Goal: Complete application form: Complete application form

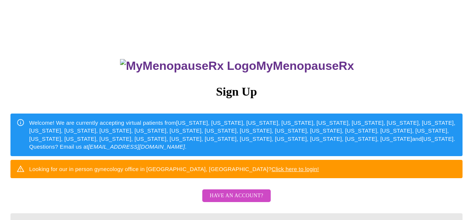
click at [242, 201] on span "Have an account?" at bounding box center [236, 195] width 53 height 9
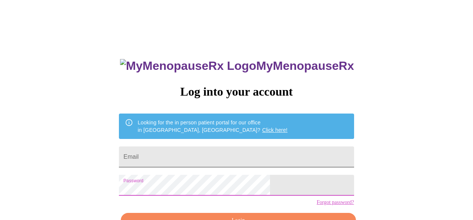
click at [219, 161] on input "Email" at bounding box center [236, 157] width 235 height 21
type input "[EMAIL_ADDRESS][DOMAIN_NAME]"
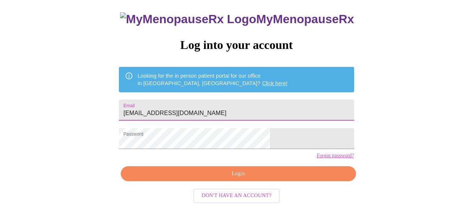
scroll to position [46, 0]
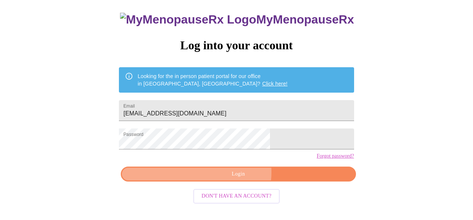
click at [233, 179] on span "Login" at bounding box center [238, 174] width 218 height 9
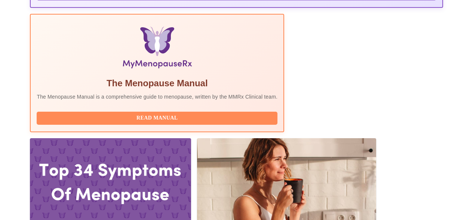
scroll to position [236, 0]
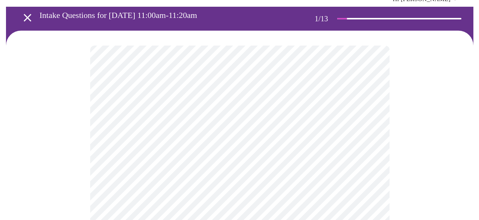
scroll to position [37, 0]
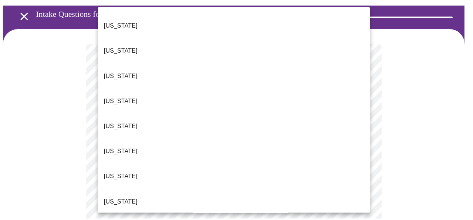
scroll to position [100, 0]
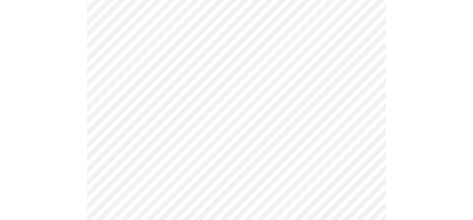
scroll to position [119, 0]
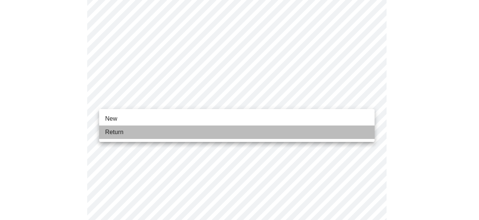
click at [232, 131] on li "Return" at bounding box center [236, 132] width 275 height 13
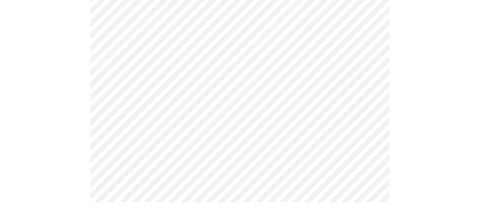
scroll to position [0, 0]
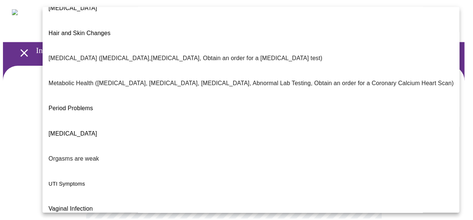
scroll to position [165, 0]
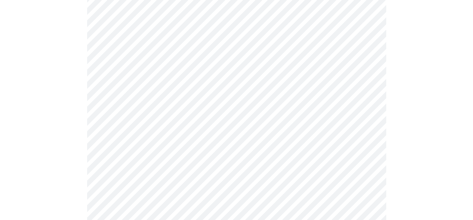
scroll to position [129, 0]
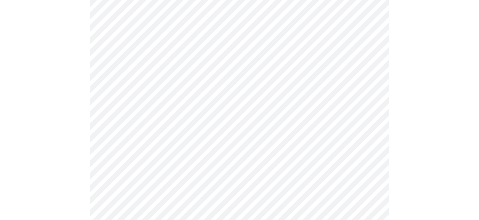
click at [364, 104] on body "MyMenopauseRx Appointments Messaging Labs Uploads Medications Community Refer a…" at bounding box center [239, 101] width 473 height 455
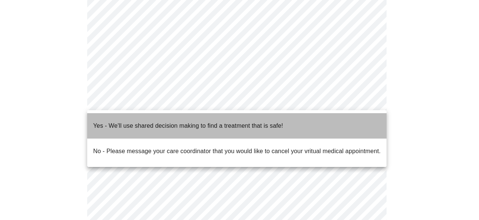
click at [351, 125] on li "Yes - We'll use shared decision making to find a treatment that is safe!" at bounding box center [236, 125] width 299 height 25
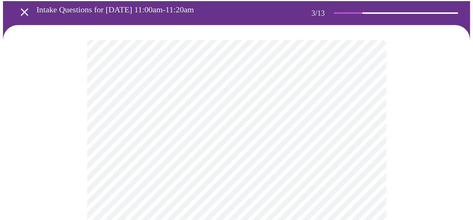
scroll to position [43, 0]
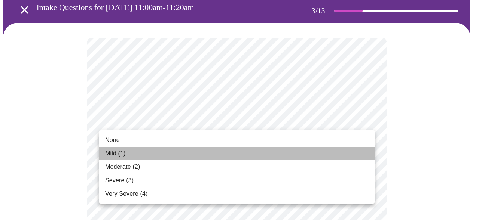
click at [295, 155] on li "Mild (1)" at bounding box center [236, 153] width 275 height 13
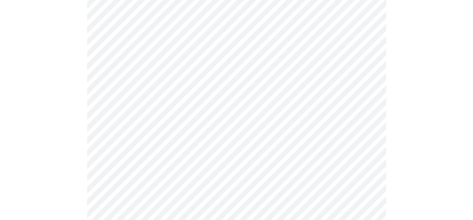
scroll to position [128, 0]
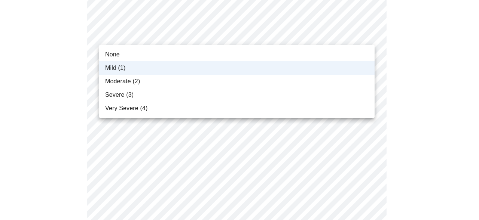
click at [336, 34] on div at bounding box center [239, 110] width 479 height 220
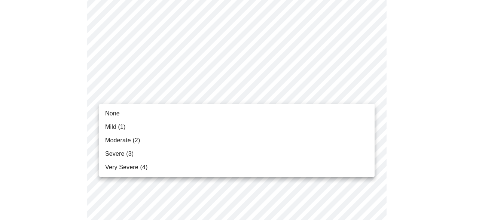
click at [307, 111] on li "None" at bounding box center [236, 113] width 275 height 13
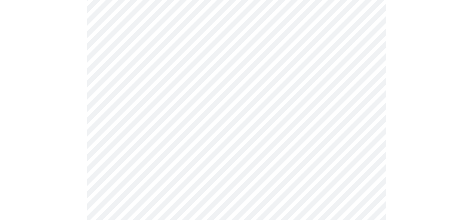
scroll to position [174, 0]
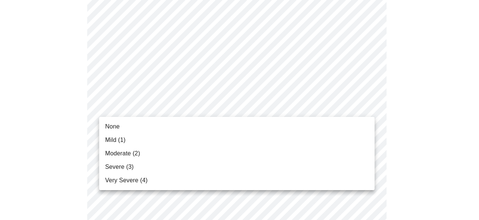
click at [284, 153] on li "Moderate (2)" at bounding box center [236, 153] width 275 height 13
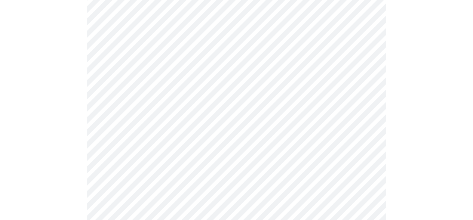
scroll to position [248, 0]
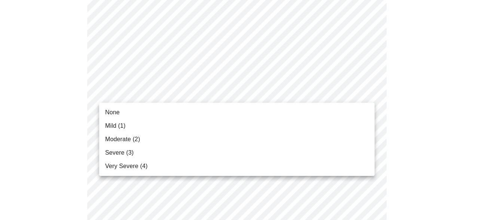
click at [279, 123] on li "Mild (1)" at bounding box center [236, 125] width 275 height 13
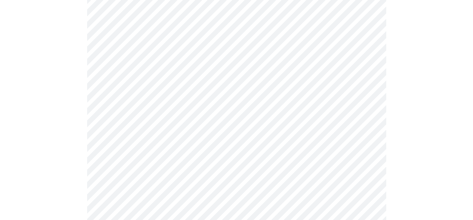
scroll to position [271, 0]
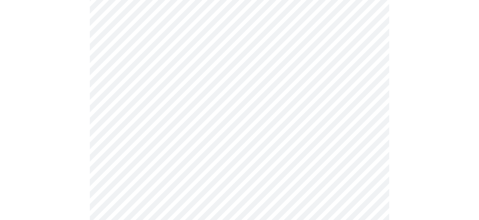
click at [268, 114] on body "MyMenopauseRx Appointments Messaging Labs Uploads Medications Community Refer a…" at bounding box center [239, 212] width 473 height 961
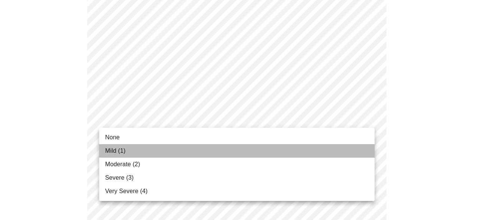
click at [258, 151] on li "Mild (1)" at bounding box center [236, 150] width 275 height 13
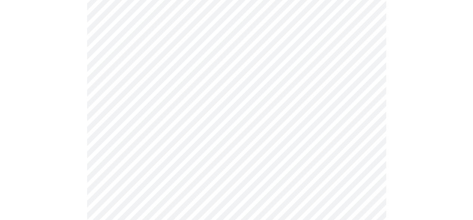
scroll to position [341, 0]
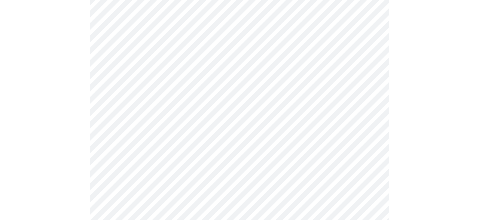
click at [264, 98] on body "MyMenopauseRx Appointments Messaging Labs Uploads Medications Community Refer a…" at bounding box center [239, 137] width 473 height 951
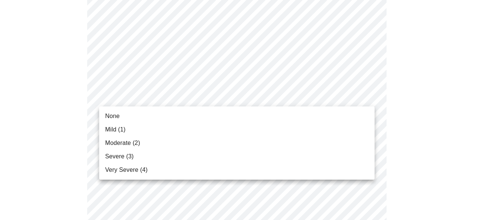
click at [256, 116] on li "None" at bounding box center [236, 116] width 275 height 13
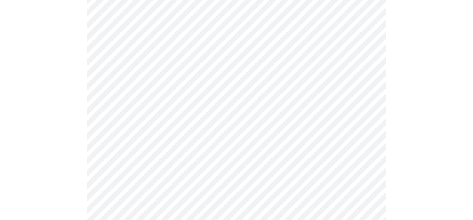
scroll to position [383, 0]
click at [247, 113] on body "MyMenopauseRx Appointments Messaging Labs Uploads Medications Community Refer a…" at bounding box center [236, 90] width 467 height 941
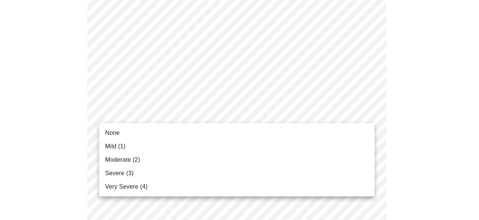
click at [232, 144] on li "Mild (1)" at bounding box center [236, 146] width 275 height 13
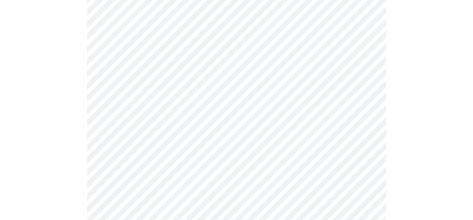
scroll to position [491, 0]
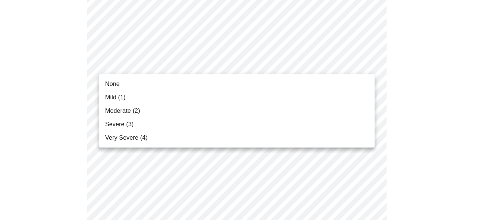
click at [239, 95] on li "Mild (1)" at bounding box center [236, 97] width 275 height 13
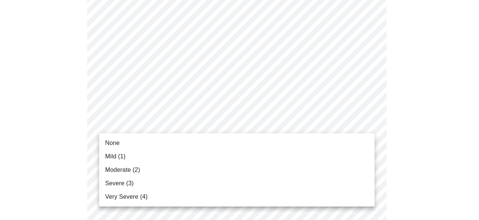
click at [223, 154] on li "Mild (1)" at bounding box center [236, 156] width 275 height 13
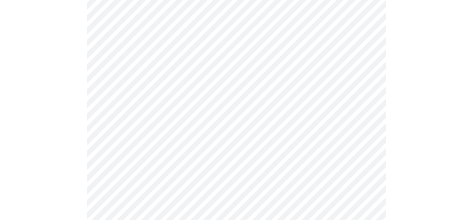
scroll to position [535, 0]
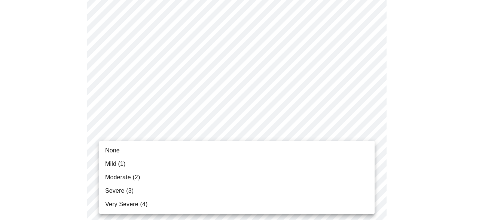
click at [222, 154] on li "None" at bounding box center [236, 150] width 275 height 13
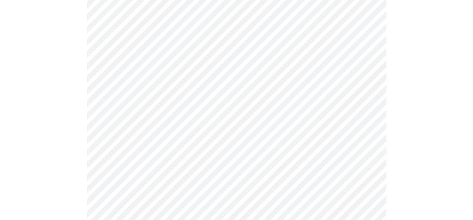
scroll to position [598, 0]
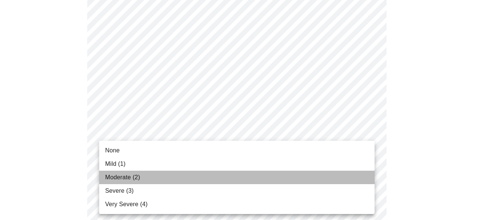
click at [207, 179] on li "Moderate (2)" at bounding box center [236, 177] width 275 height 13
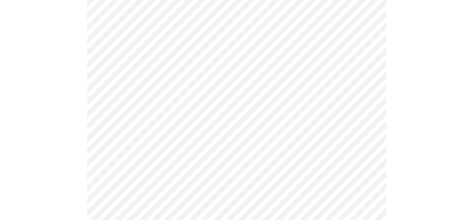
scroll to position [376, 0]
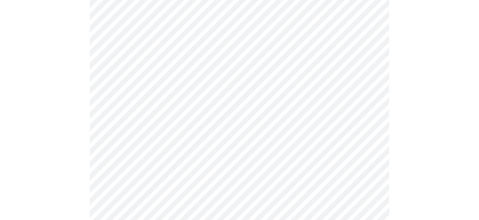
click at [295, 77] on body "MyMenopauseRx Appointments Messaging Labs Uploads Medications Community Refer a…" at bounding box center [239, 0] width 473 height 747
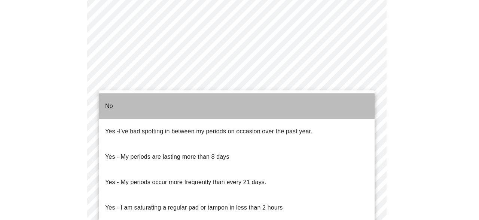
click at [288, 98] on li "No" at bounding box center [236, 106] width 275 height 25
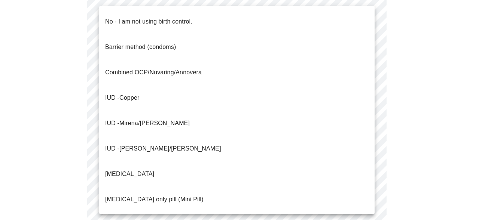
click at [278, 111] on li "IUD - Mirena/[PERSON_NAME]" at bounding box center [236, 123] width 275 height 25
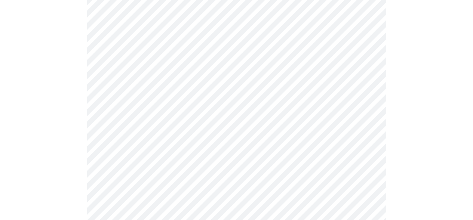
scroll to position [478, 0]
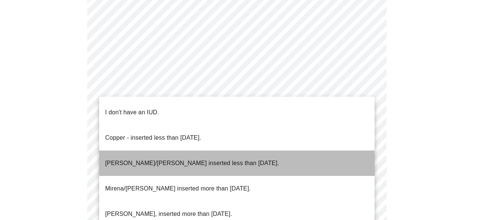
click at [269, 151] on li "[PERSON_NAME]/[PERSON_NAME] inserted less than [DATE]." at bounding box center [236, 163] width 275 height 25
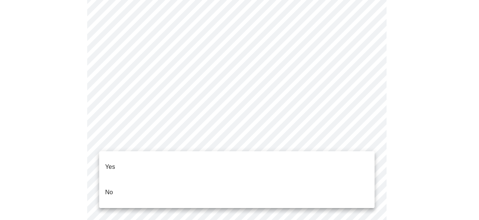
click at [263, 159] on li "Yes" at bounding box center [236, 166] width 275 height 25
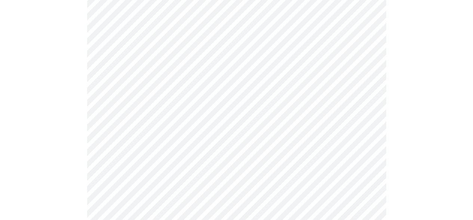
scroll to position [142, 0]
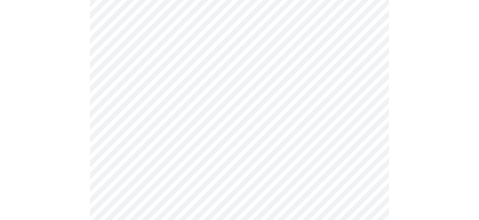
click at [309, 125] on body "MyMenopauseRx Appointments Messaging Labs Uploads Medications Community Refer a…" at bounding box center [239, 142] width 473 height 563
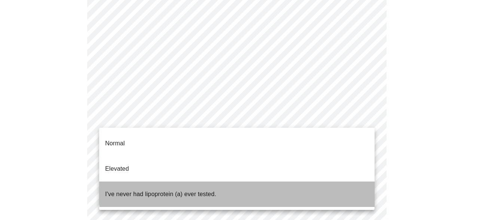
click at [295, 182] on li "I've never had lipoprotein (a) ever tested." at bounding box center [236, 194] width 275 height 25
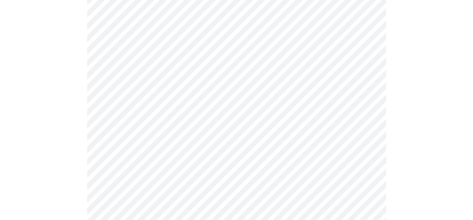
scroll to position [1947, 0]
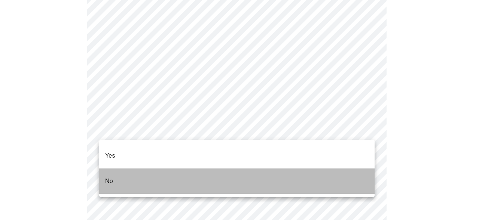
click at [197, 175] on li "No" at bounding box center [236, 181] width 275 height 25
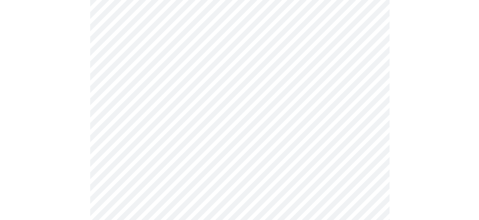
scroll to position [105, 0]
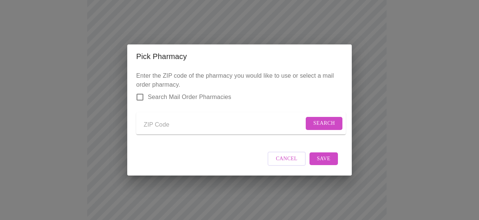
click at [192, 127] on input "Send a message to your care team" at bounding box center [224, 125] width 160 height 12
type input "46703"
click at [315, 122] on span "Search" at bounding box center [324, 123] width 22 height 9
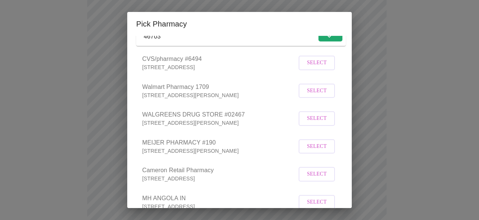
scroll to position [65, 0]
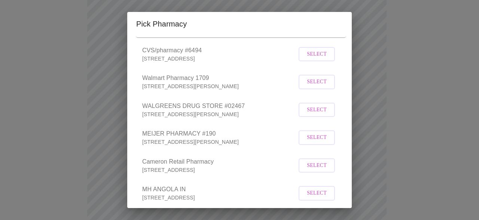
click at [313, 143] on span "Select" at bounding box center [317, 137] width 20 height 9
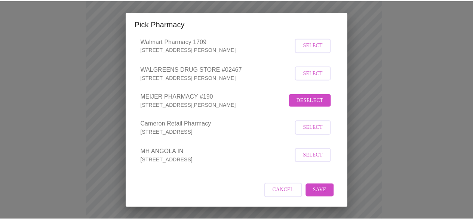
scroll to position [110, 0]
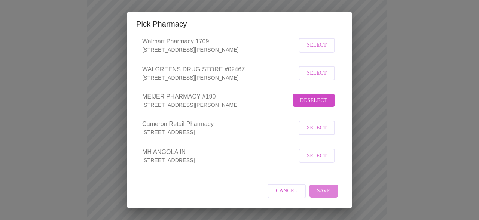
click at [326, 188] on button "Save" at bounding box center [323, 191] width 28 height 13
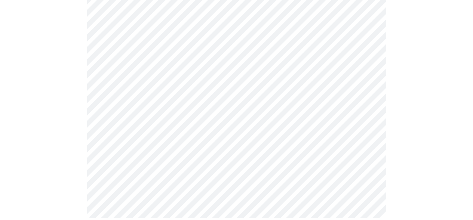
scroll to position [601, 0]
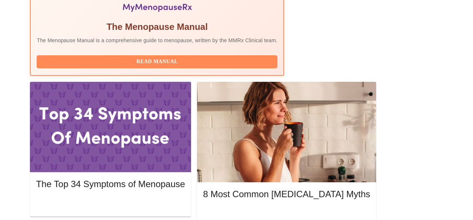
scroll to position [293, 0]
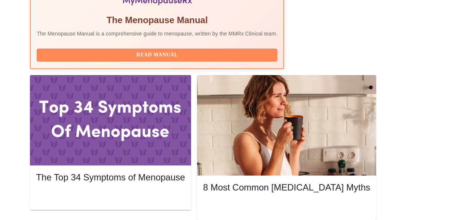
scroll to position [298, 0]
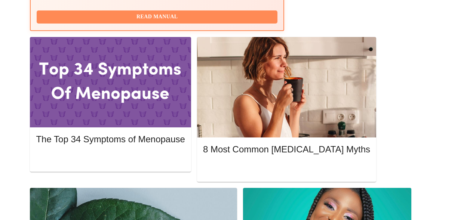
scroll to position [336, 0]
